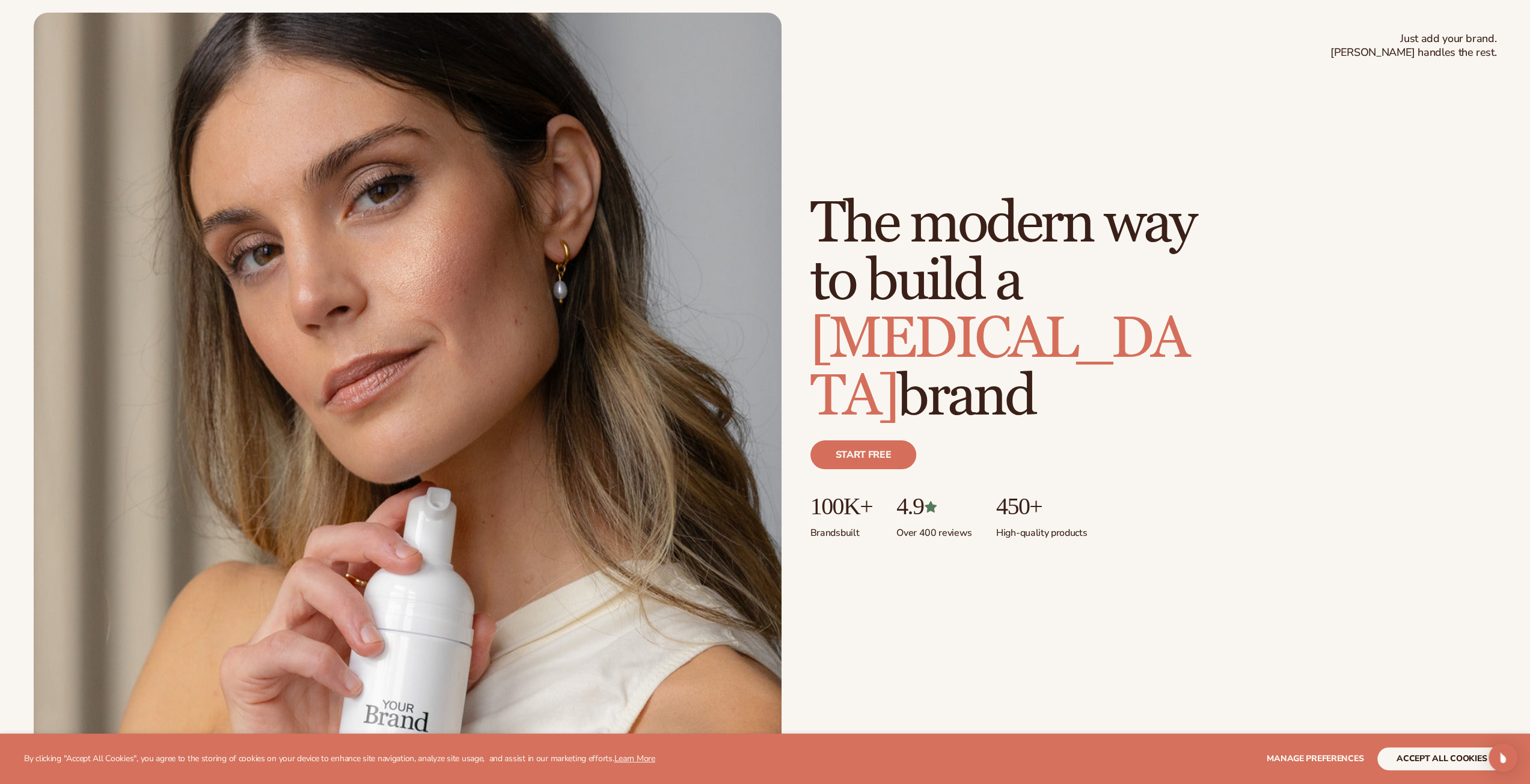
scroll to position [240, 0]
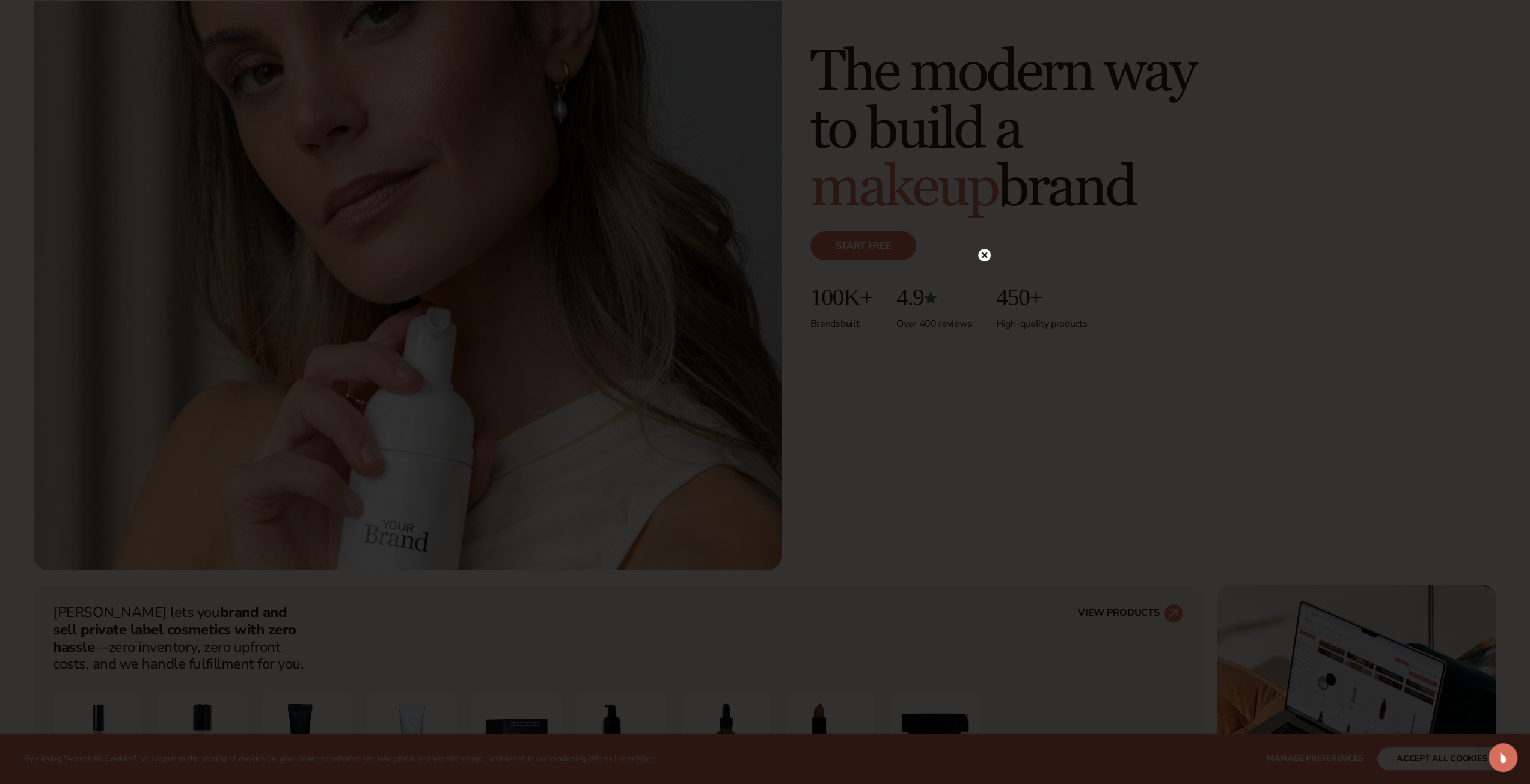
click at [983, 251] on circle at bounding box center [984, 254] width 12 height 12
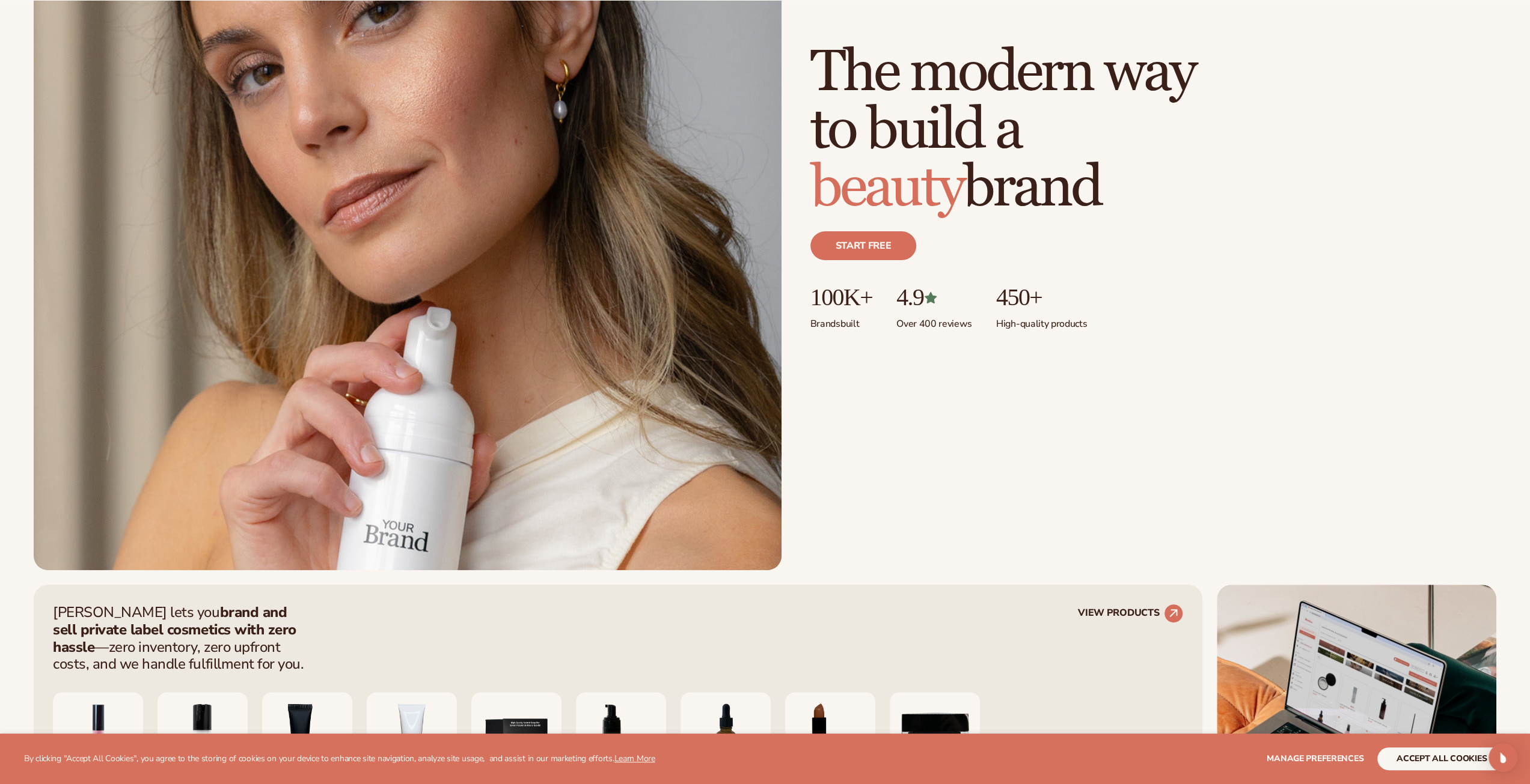
scroll to position [601, 0]
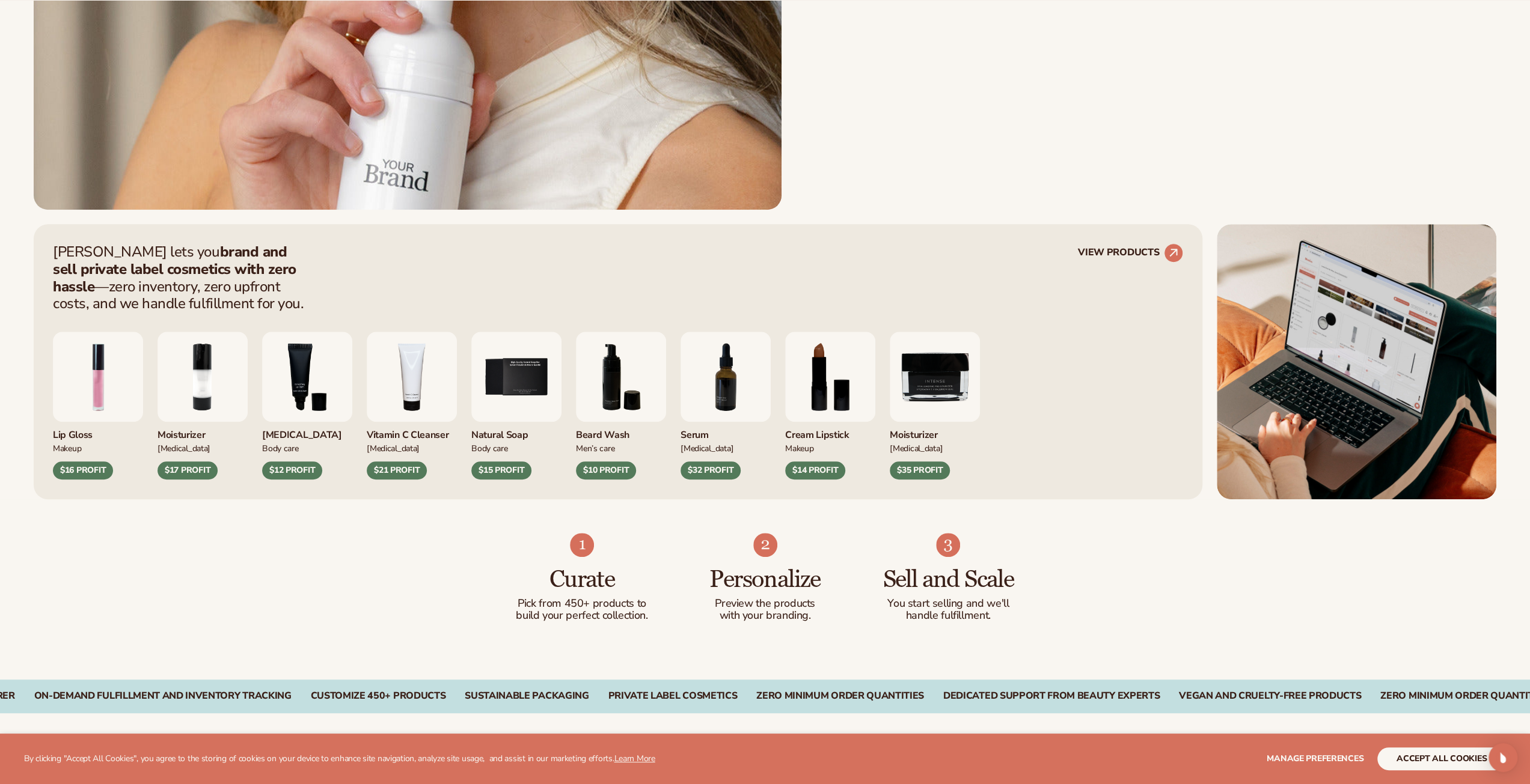
click at [113, 391] on img "1 / 9" at bounding box center [97, 376] width 90 height 90
click at [94, 465] on div "$16 PROFIT" at bounding box center [83, 470] width 60 height 18
click at [69, 453] on div "Lip Gloss Makeup $16 PROFIT" at bounding box center [97, 451] width 90 height 58
click at [92, 407] on img "1 / 9" at bounding box center [97, 376] width 90 height 90
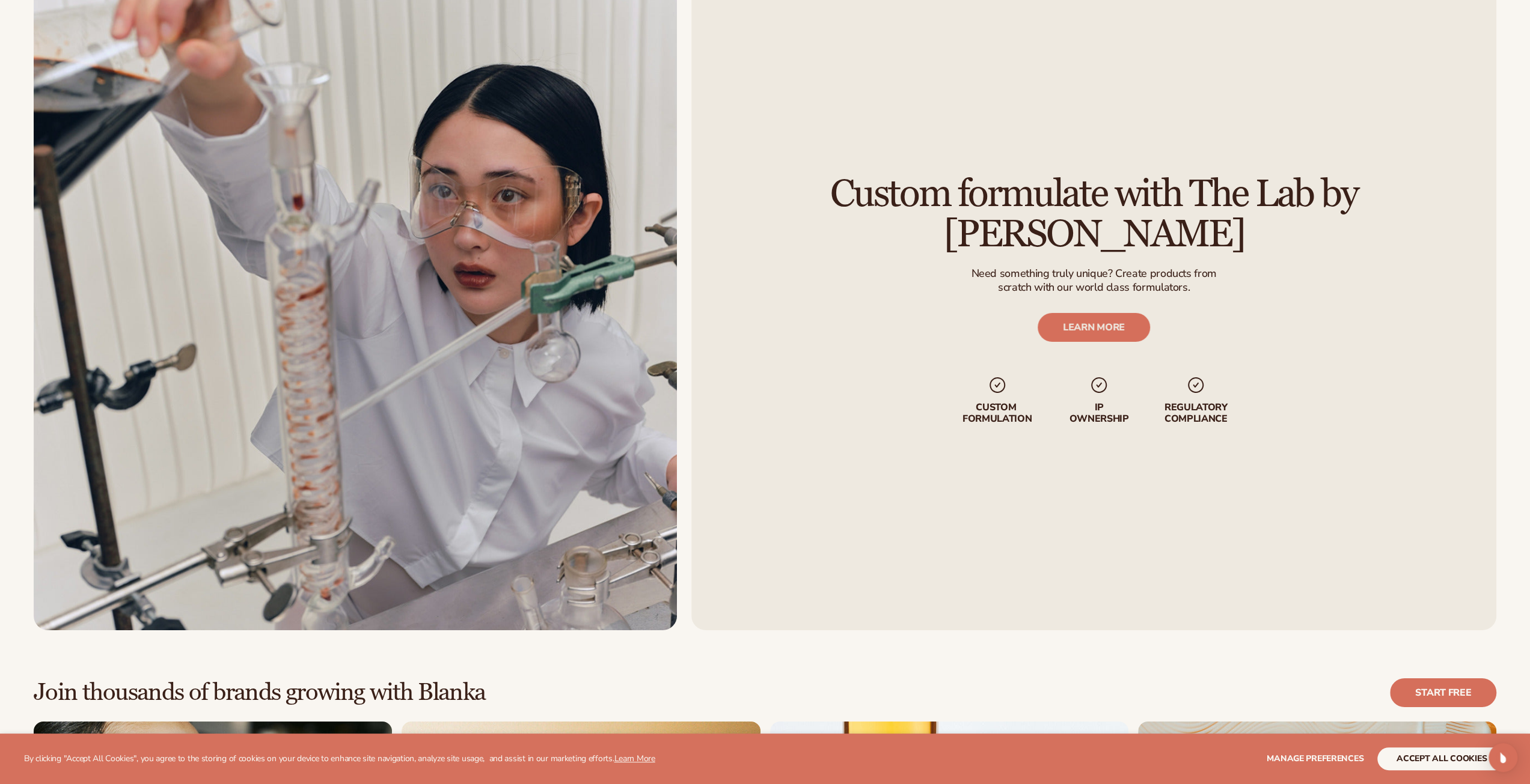
scroll to position [3965, 0]
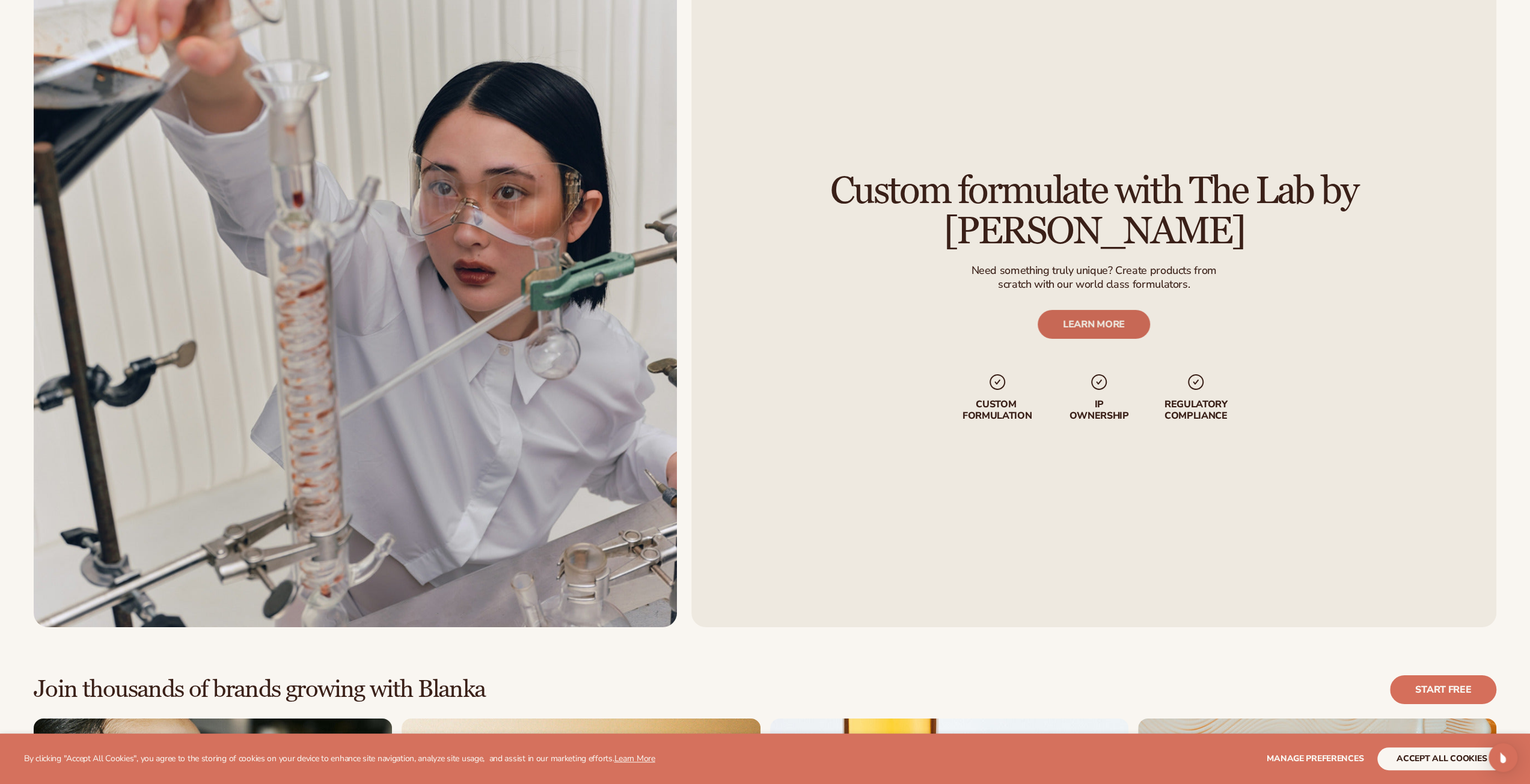
click at [1134, 310] on link "LEARN MORE" at bounding box center [1093, 324] width 112 height 29
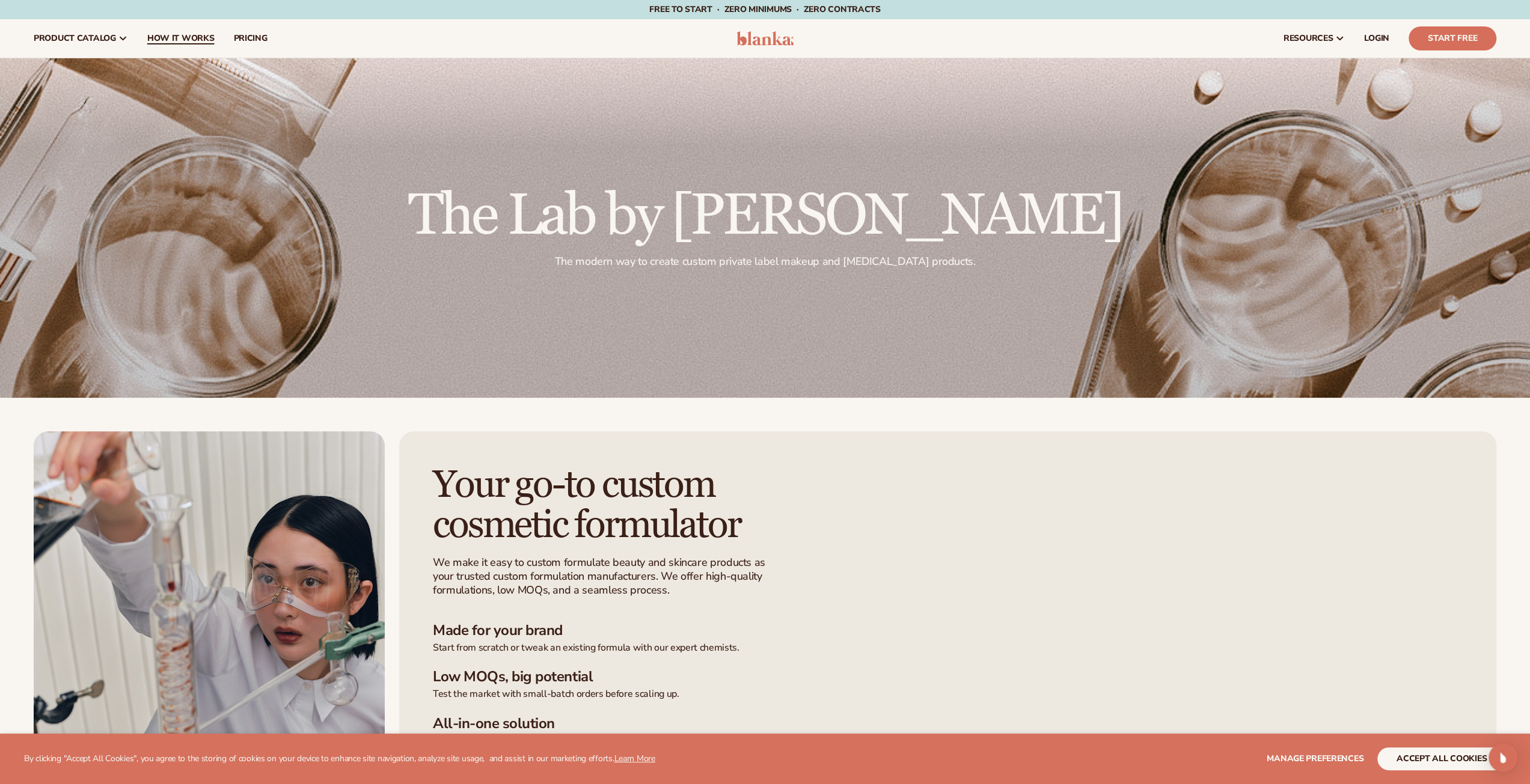
click at [181, 39] on span "How It Works" at bounding box center [181, 39] width 67 height 9
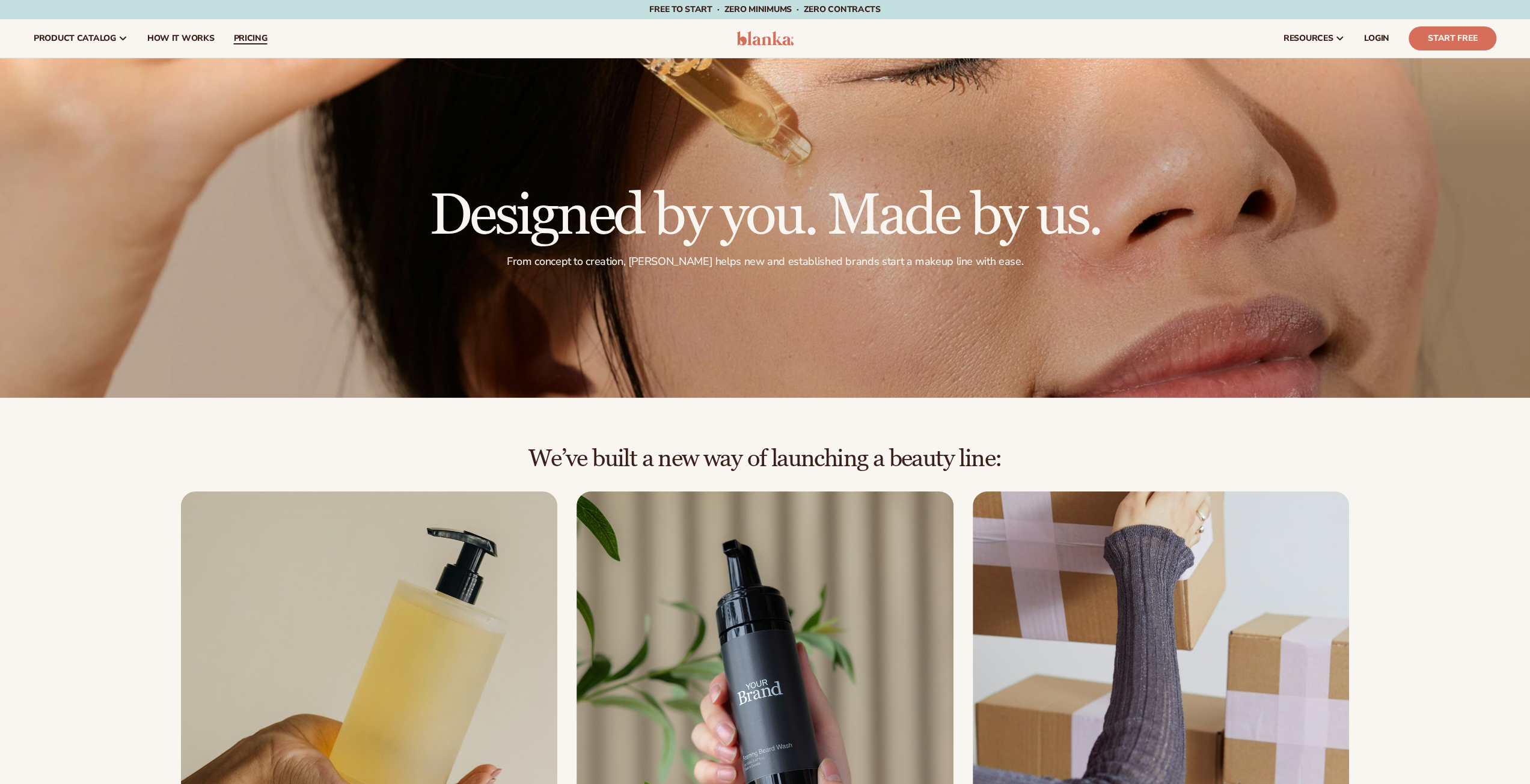
click at [252, 36] on span "pricing" at bounding box center [250, 39] width 34 height 9
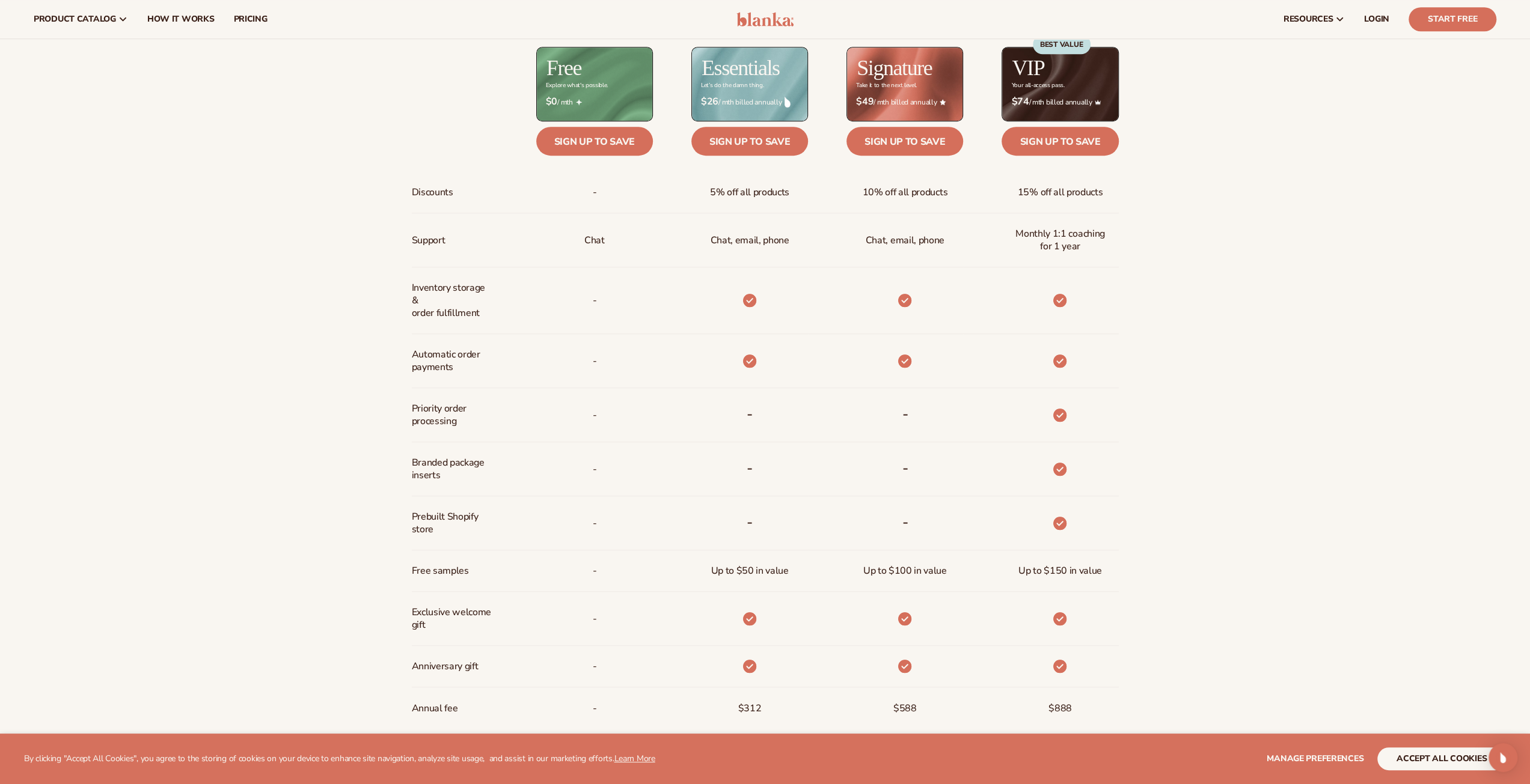
scroll to position [721, 0]
